Goal: Book appointment/travel/reservation

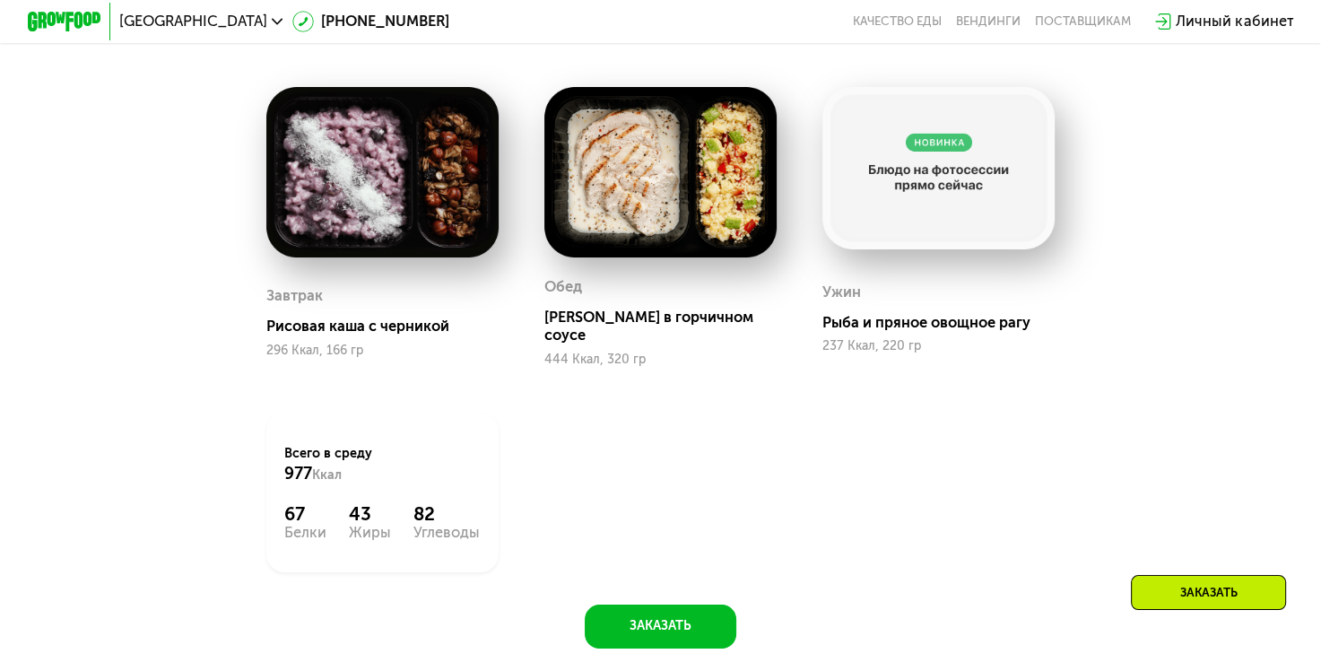
scroll to position [1346, 0]
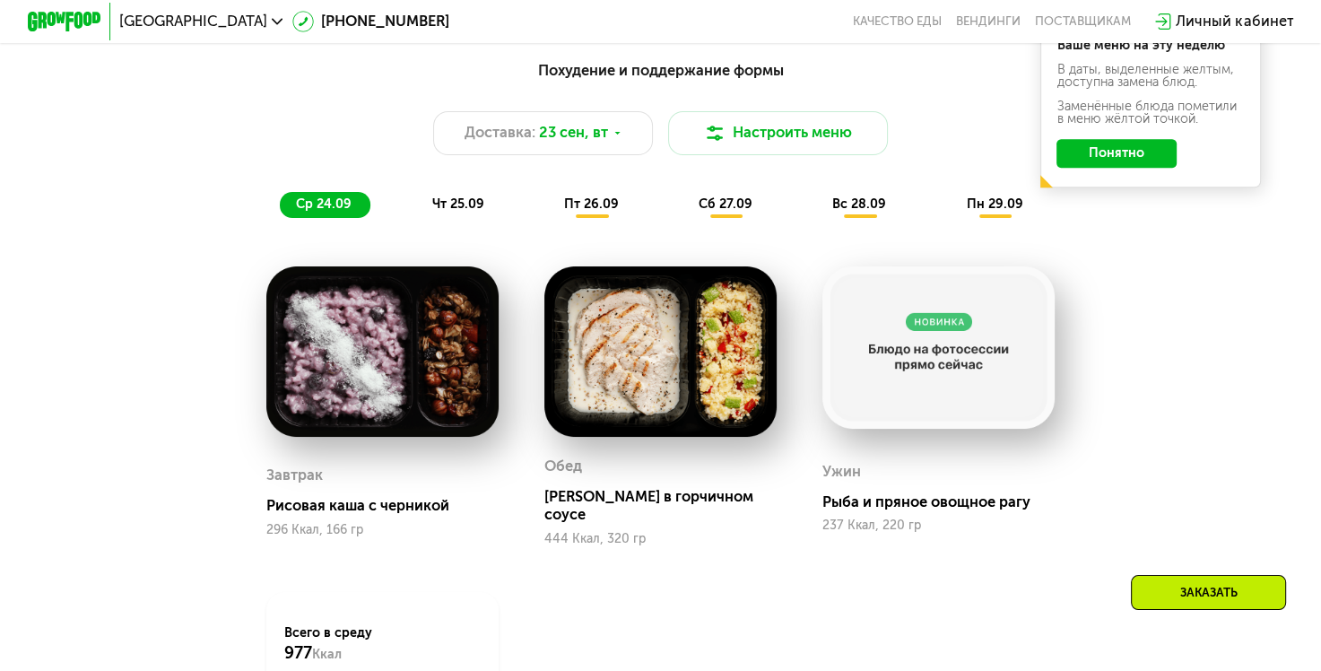
click at [439, 212] on span "чт 25.09" at bounding box center [458, 203] width 52 height 15
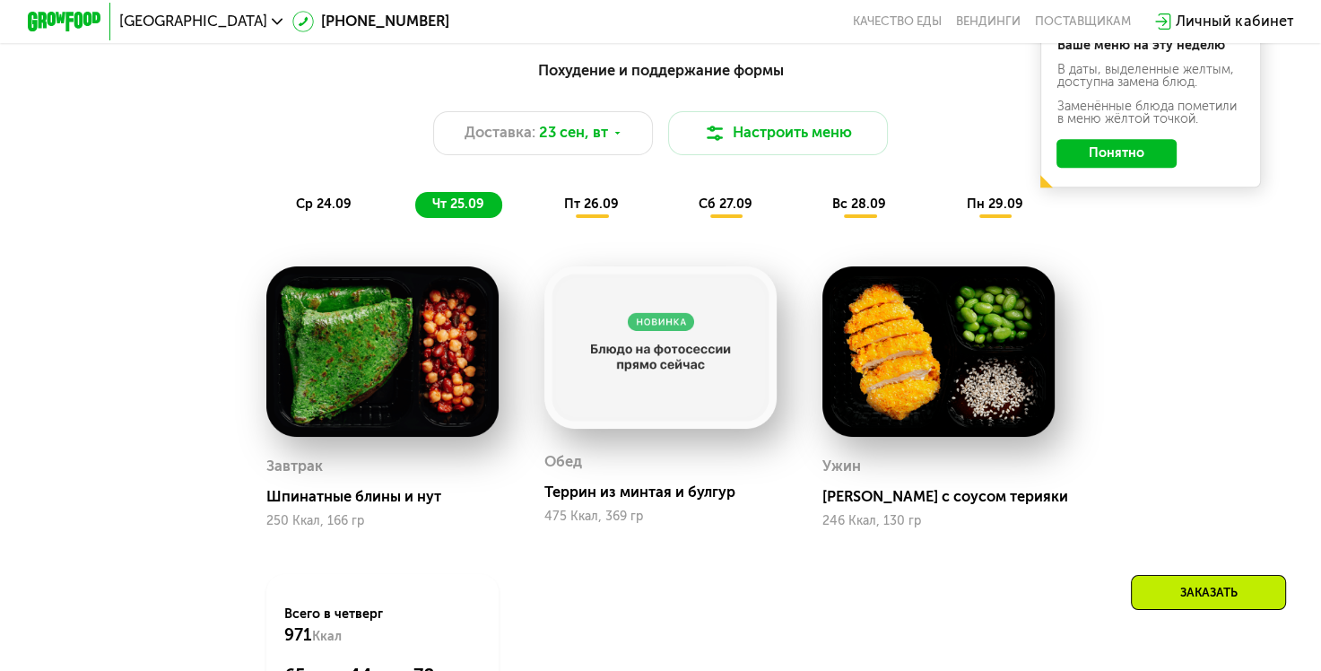
click at [568, 205] on span "пт 26.09" at bounding box center [591, 203] width 55 height 15
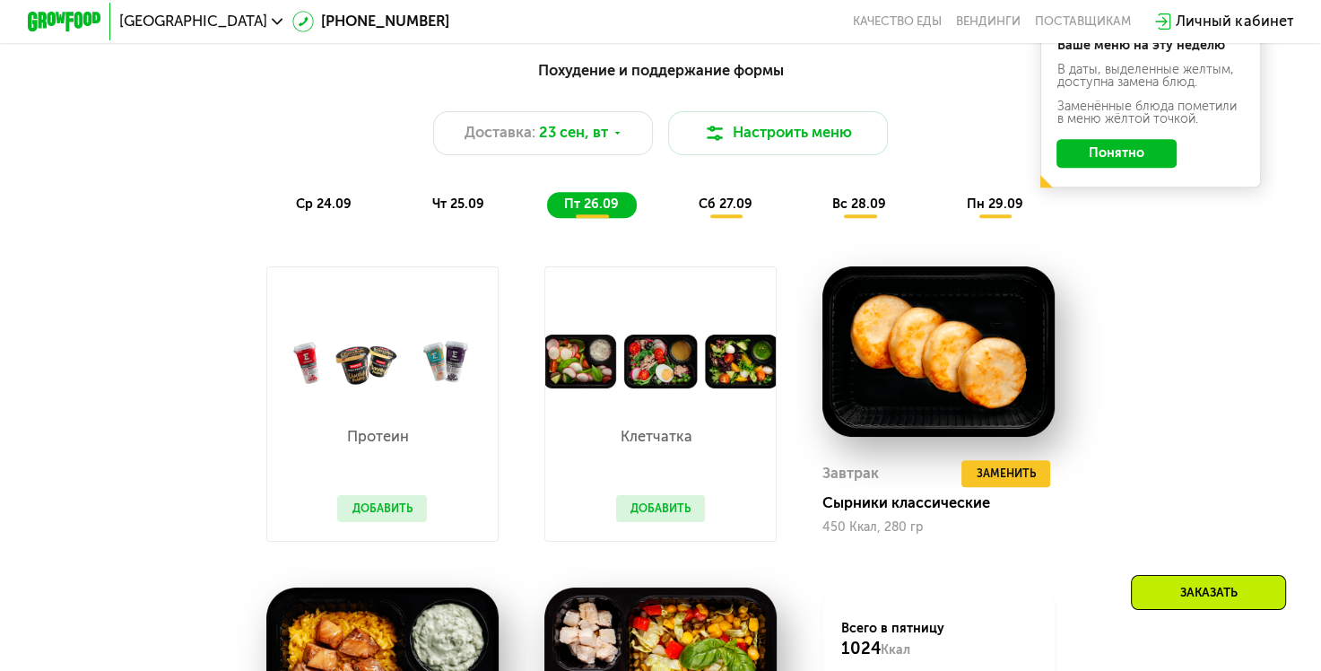
click at [744, 212] on span "сб 27.09" at bounding box center [726, 203] width 54 height 15
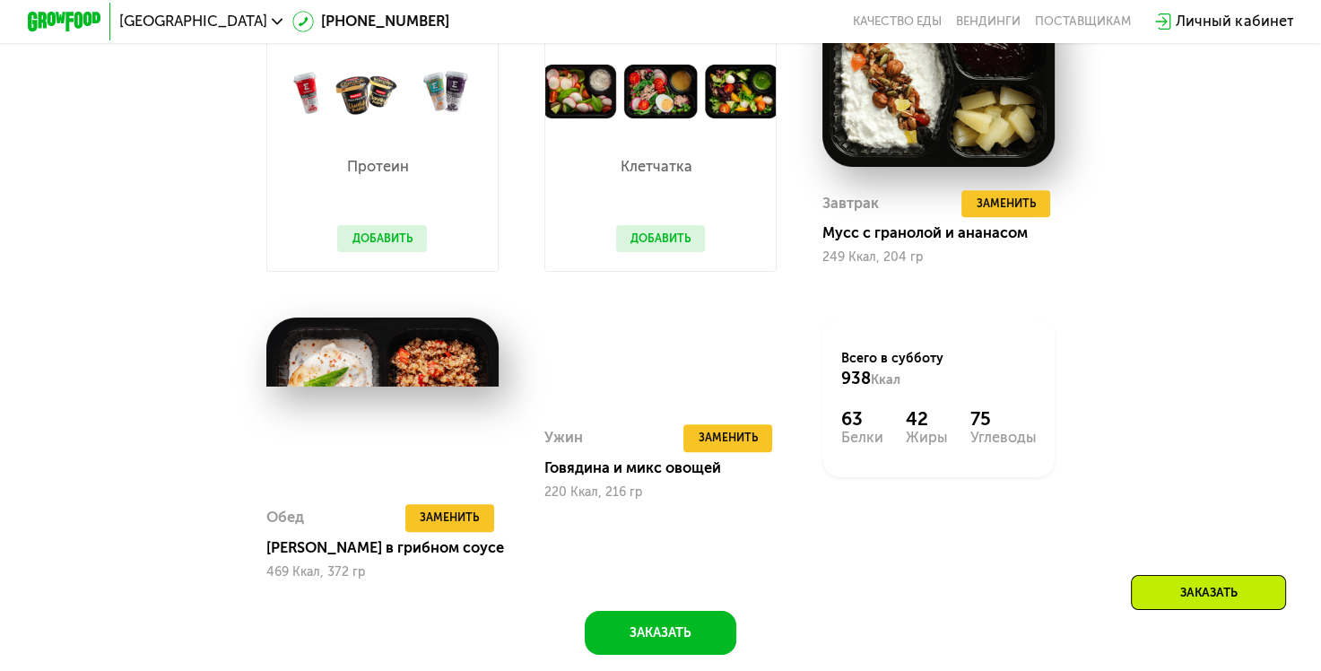
scroll to position [1705, 0]
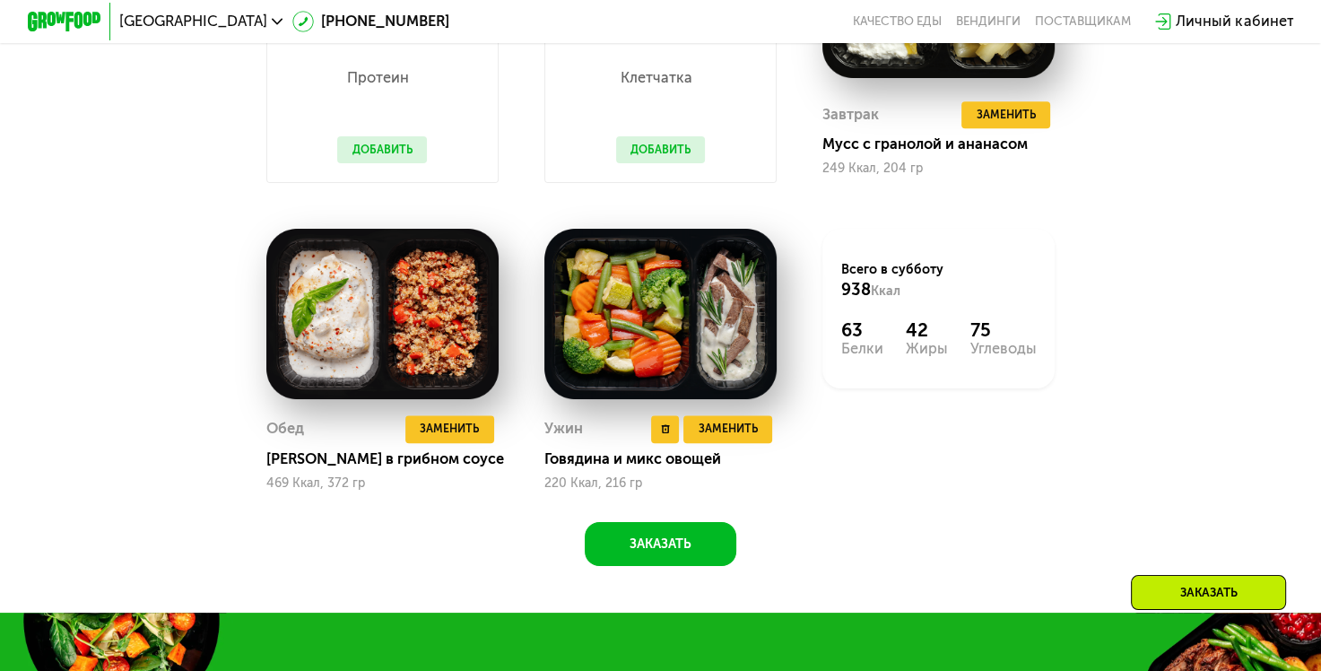
click at [716, 316] on img at bounding box center [661, 314] width 232 height 171
click at [733, 411] on div "Заменить Ужин" at bounding box center [730, 398] width 147 height 26
click at [741, 437] on span "Заменить" at bounding box center [728, 429] width 59 height 18
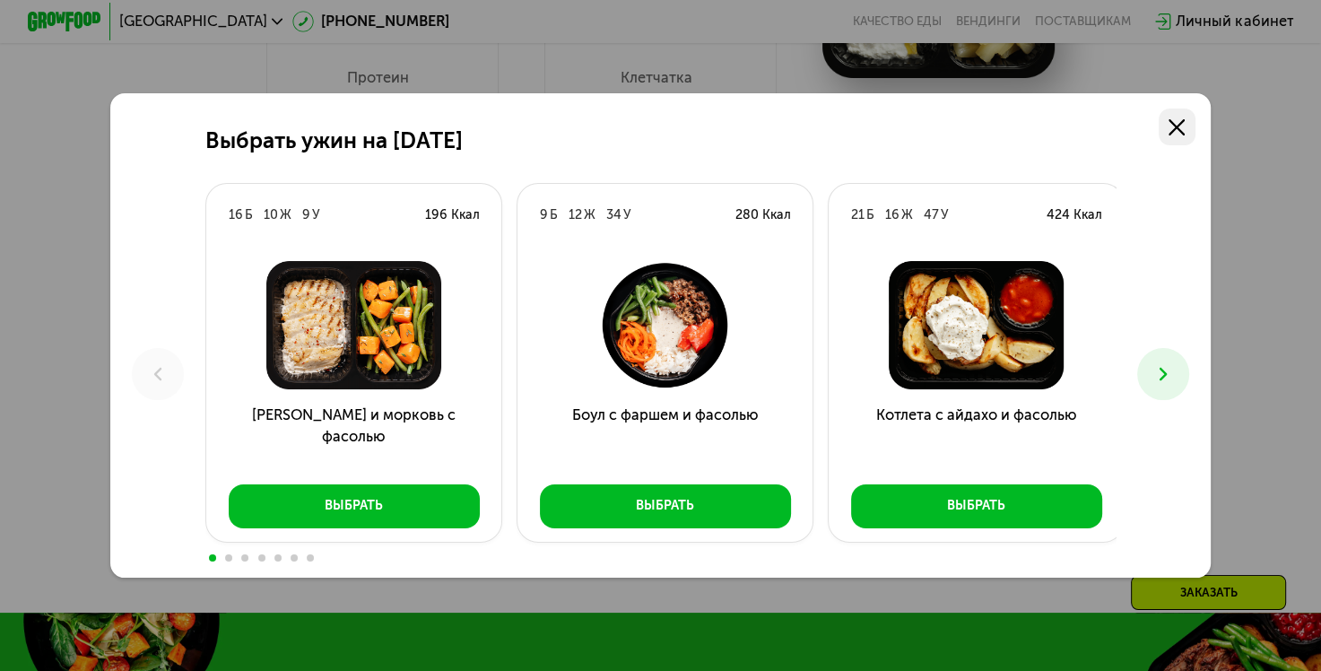
click at [1182, 124] on use at bounding box center [1177, 127] width 16 height 16
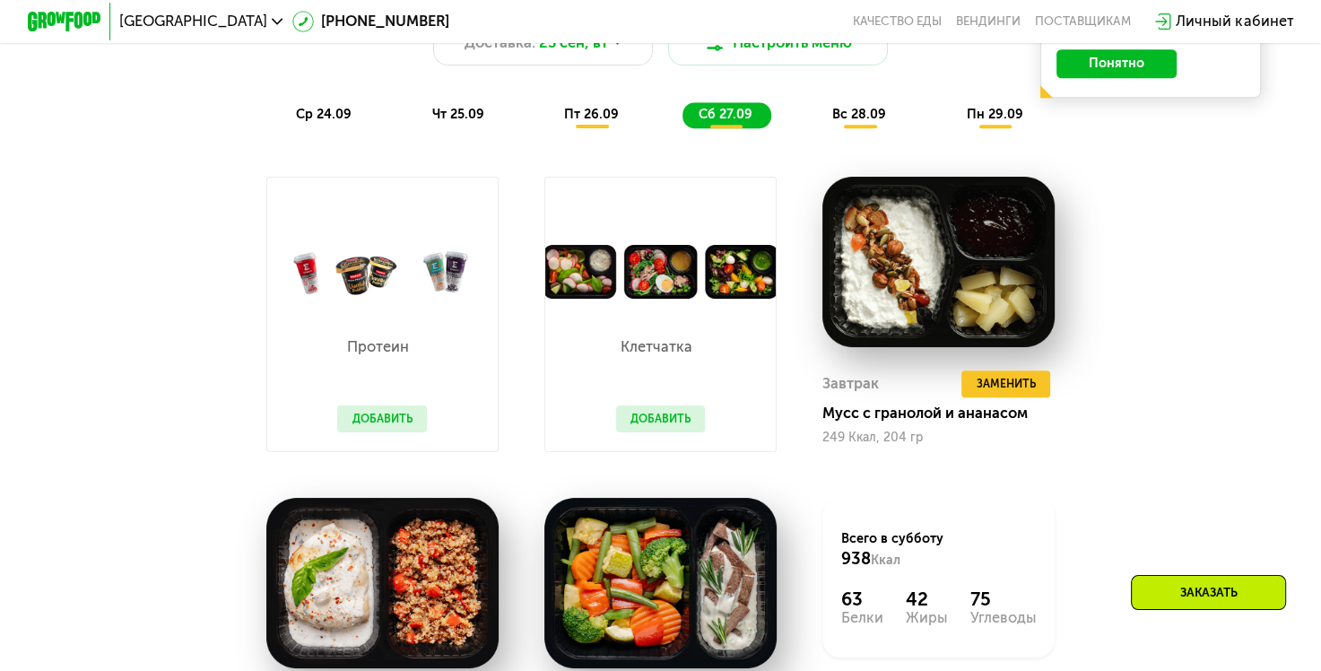
scroll to position [1077, 0]
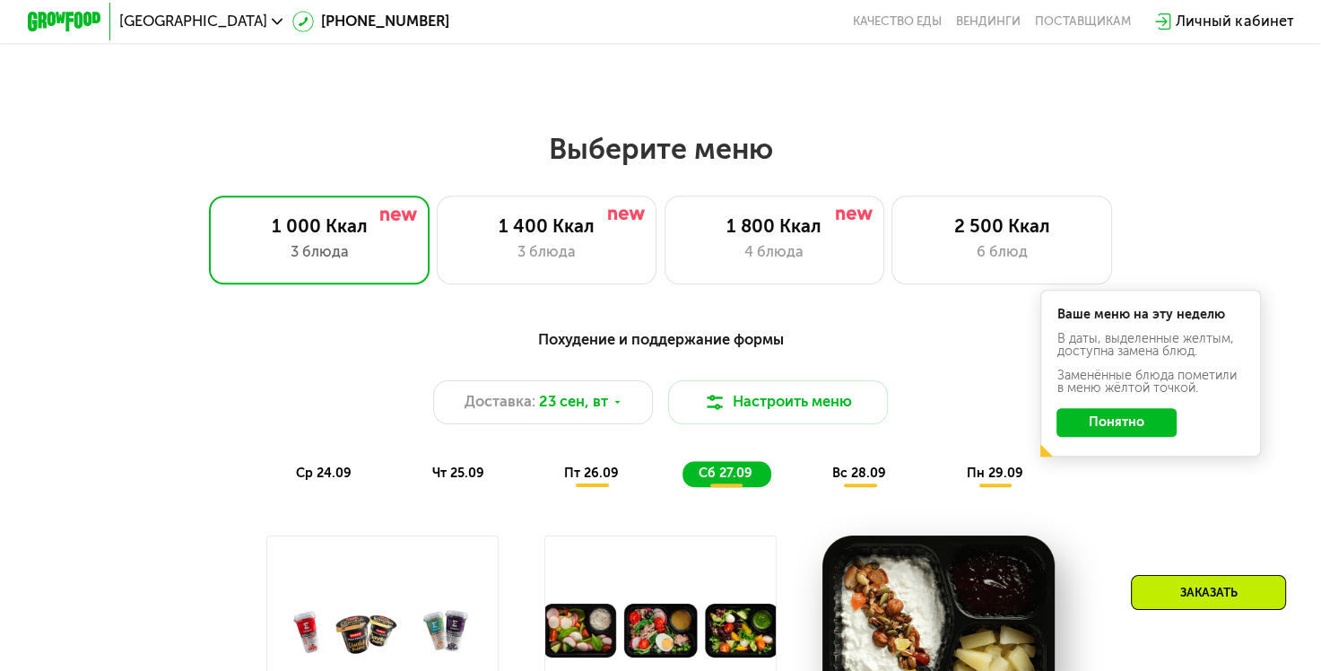
drag, startPoint x: 874, startPoint y: 499, endPoint x: 875, endPoint y: 481, distance: 18.0
click at [874, 497] on div "Похудение и поддержание формы Доставка: [DATE] Настроить меню ср 24.09 чт 25.09…" at bounding box center [661, 407] width 1109 height 180
click at [875, 481] on span "вс 28.09" at bounding box center [860, 473] width 54 height 15
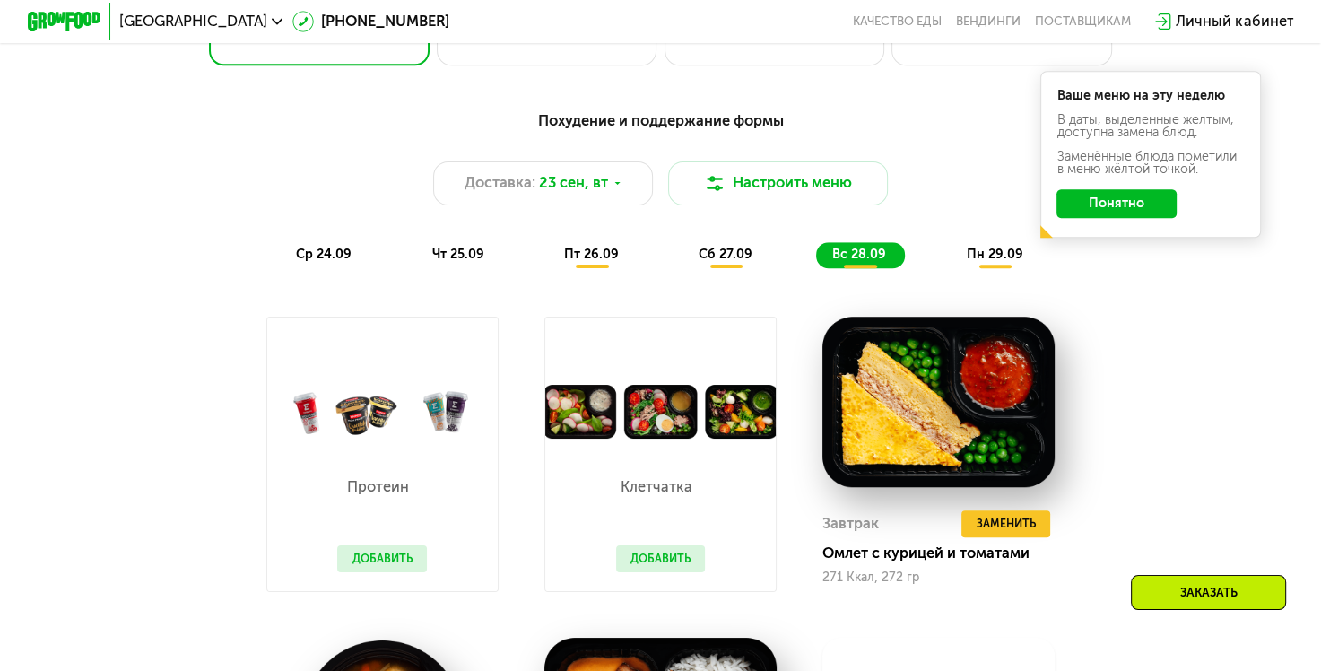
scroll to position [1166, 0]
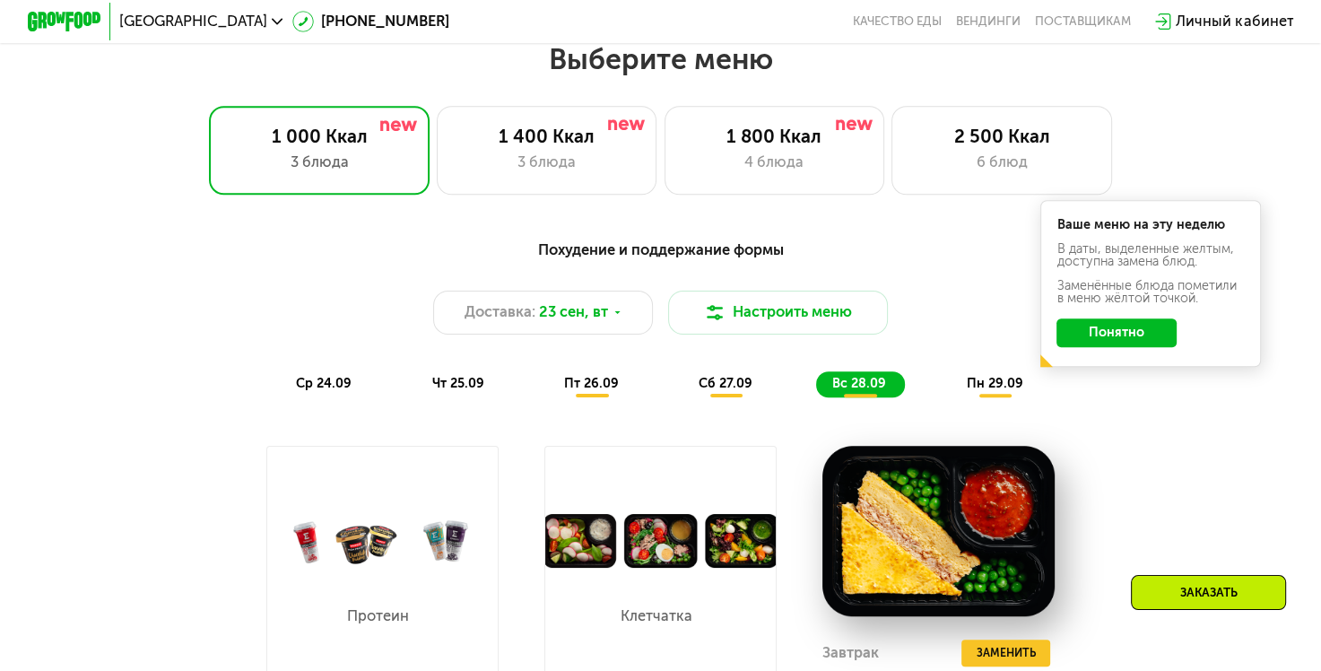
click at [1008, 391] on span "пн 29.09" at bounding box center [994, 383] width 57 height 15
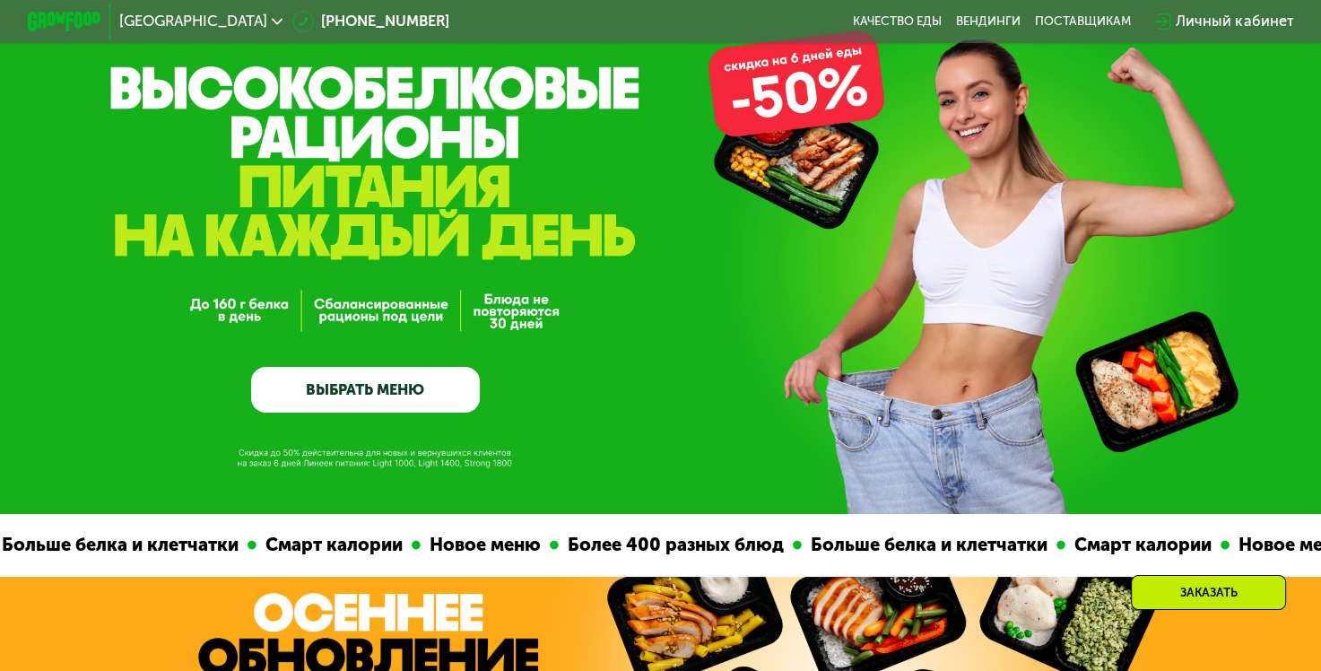
scroll to position [0, 0]
